Goal: Information Seeking & Learning: Find specific page/section

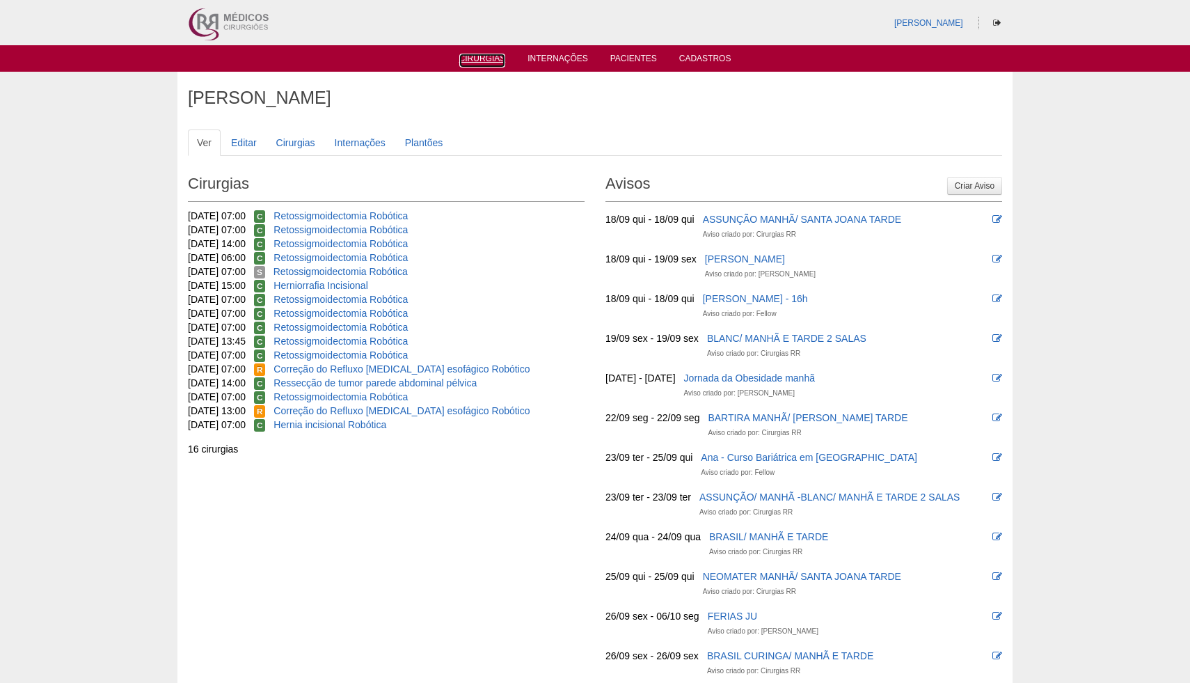
click at [478, 63] on link "Cirurgias" at bounding box center [482, 61] width 47 height 14
click at [480, 58] on link "Cirurgias" at bounding box center [482, 60] width 47 height 12
click at [295, 141] on link "Cirurgias" at bounding box center [295, 142] width 57 height 26
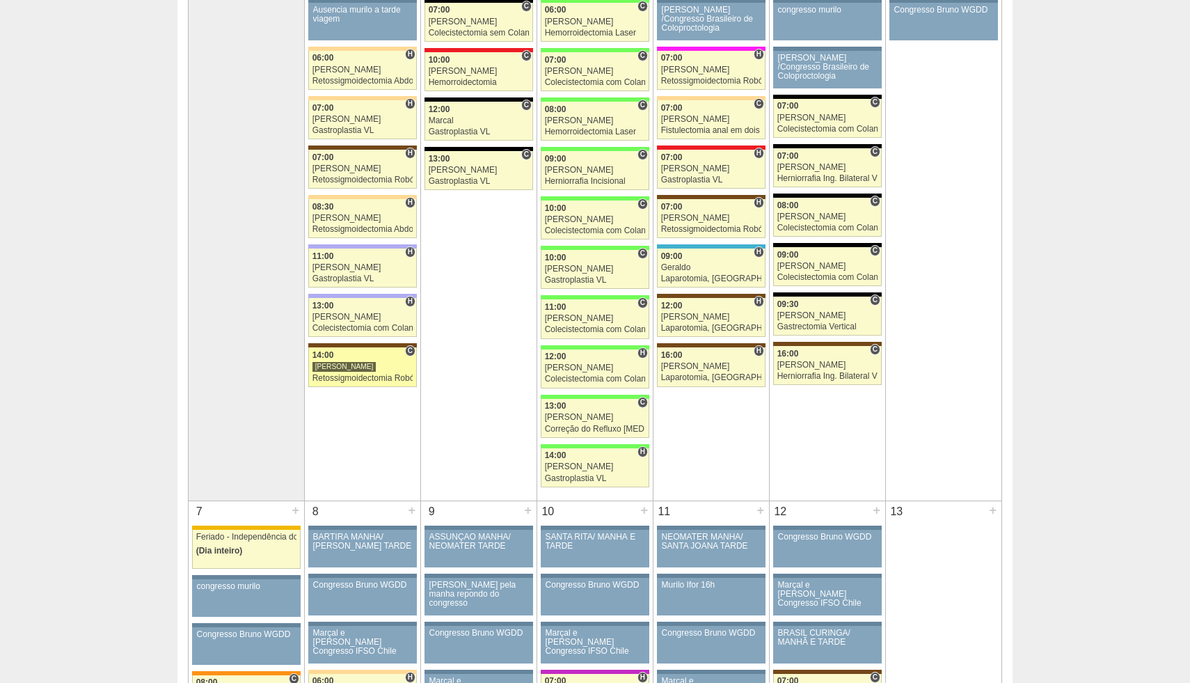
scroll to position [287, 0]
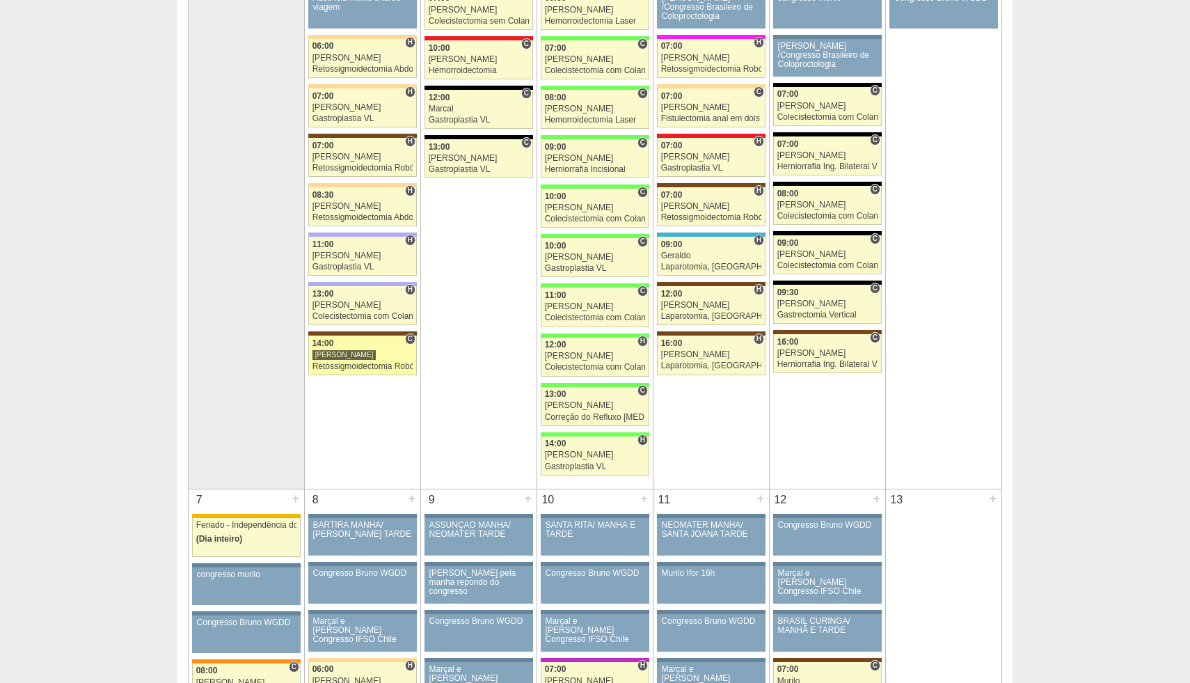
click at [367, 364] on div "Retossigmoidectomia Robótica" at bounding box center [363, 366] width 101 height 9
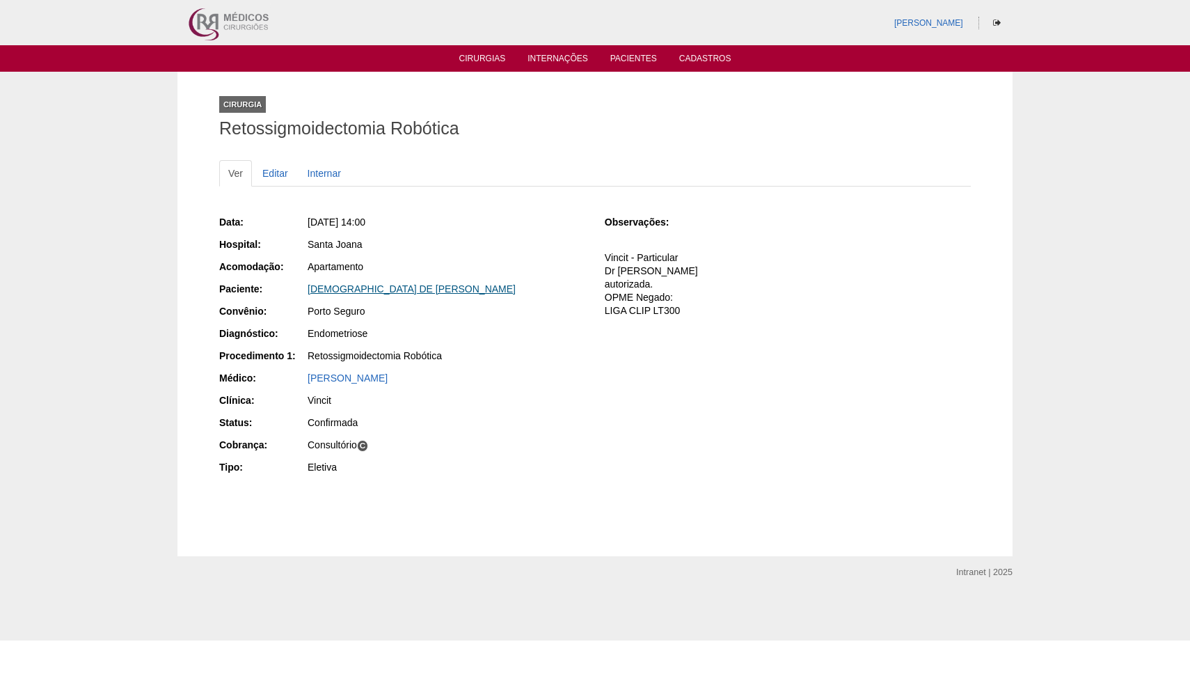
click at [378, 290] on link "THAIS DE PAULA FRANÇA" at bounding box center [412, 288] width 208 height 11
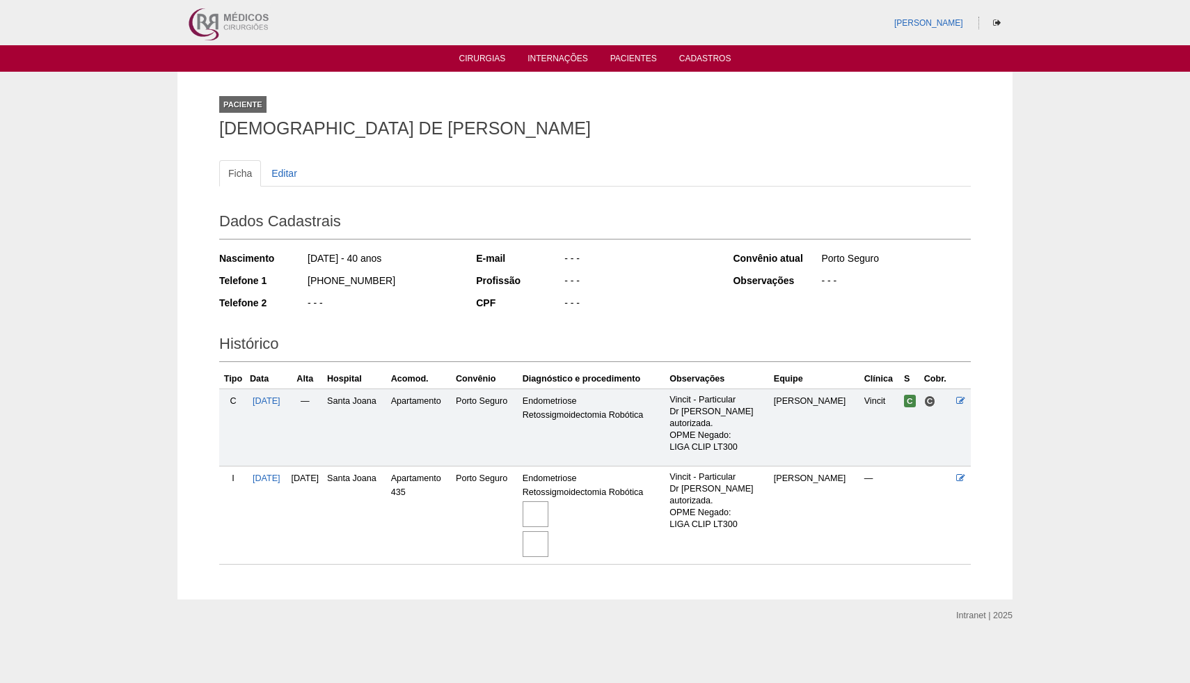
click at [549, 517] on img at bounding box center [536, 514] width 26 height 26
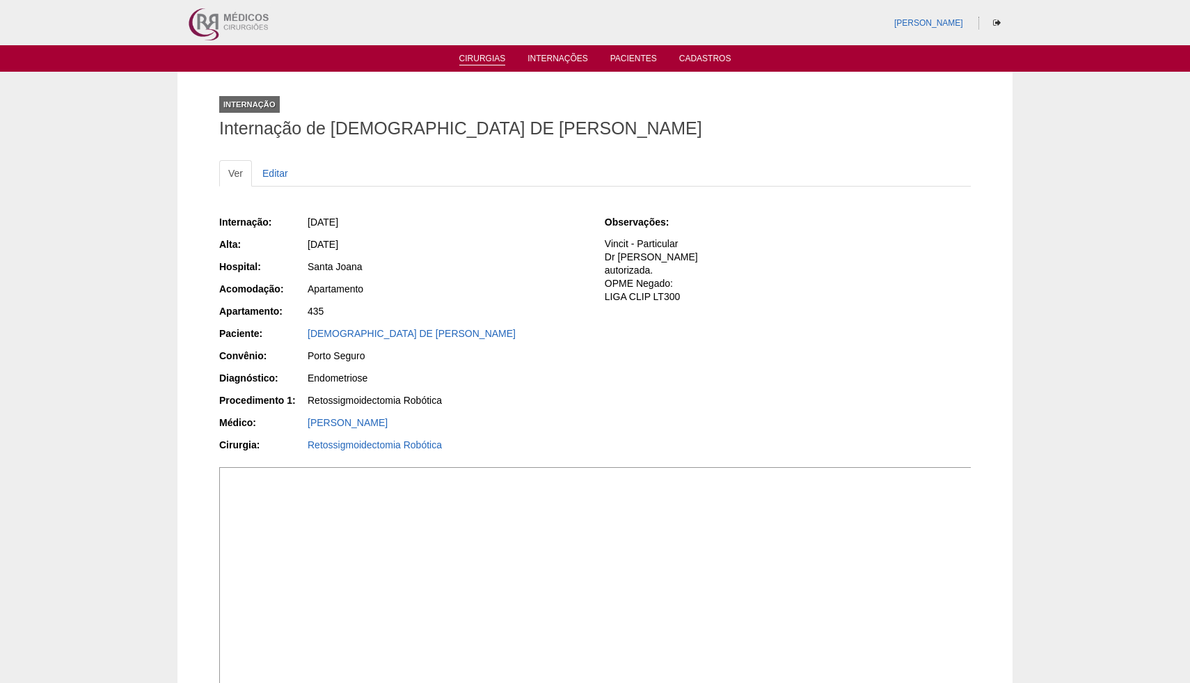
click at [485, 56] on link "Cirurgias" at bounding box center [482, 60] width 47 height 12
